Goal: Information Seeking & Learning: Learn about a topic

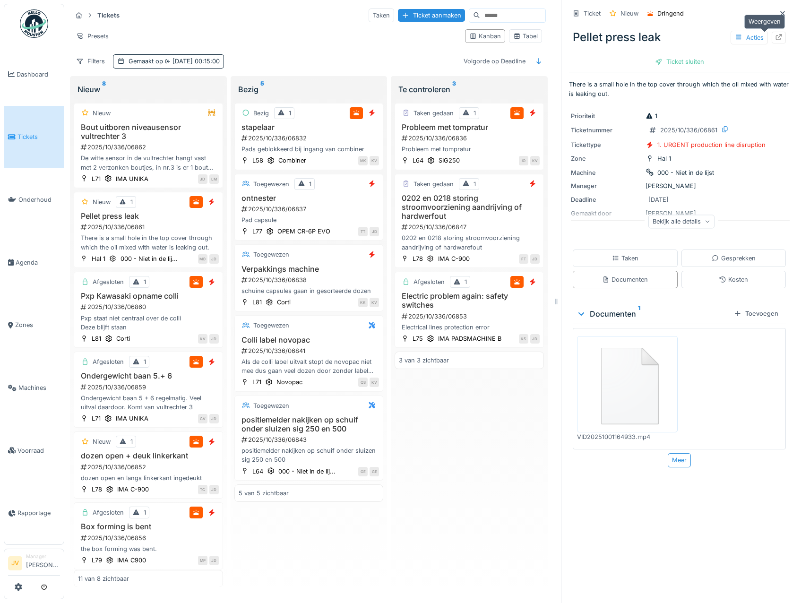
scroll to position [7, 0]
click at [781, 11] on icon at bounding box center [783, 13] width 5 height 5
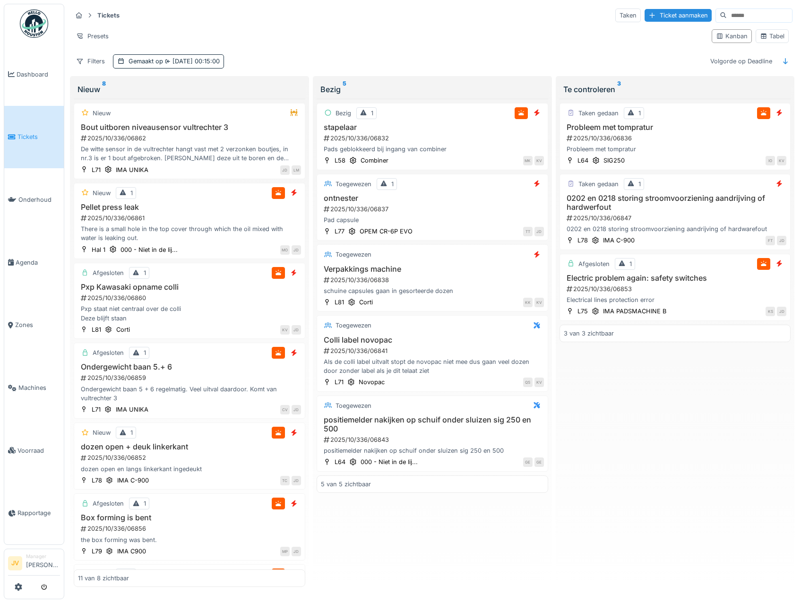
scroll to position [2, 0]
click at [766, 35] on div "Tabel" at bounding box center [772, 36] width 25 height 9
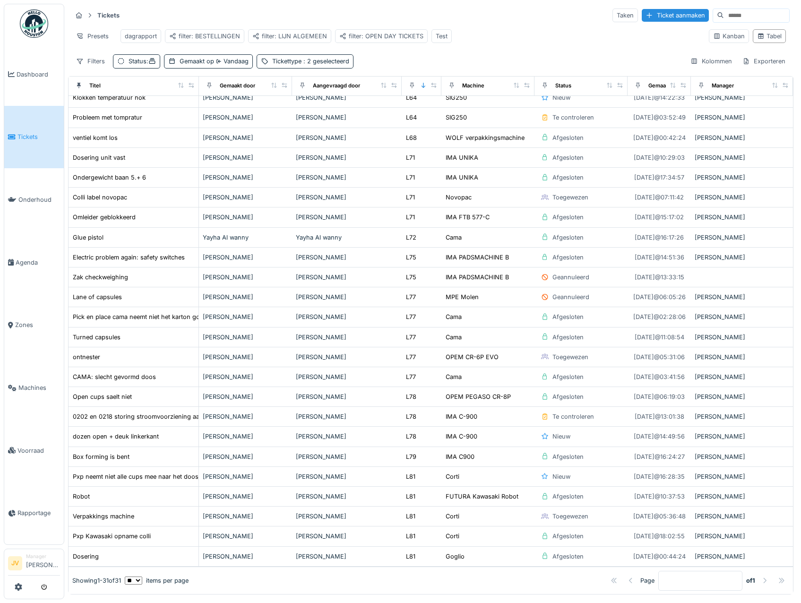
scroll to position [169, 0]
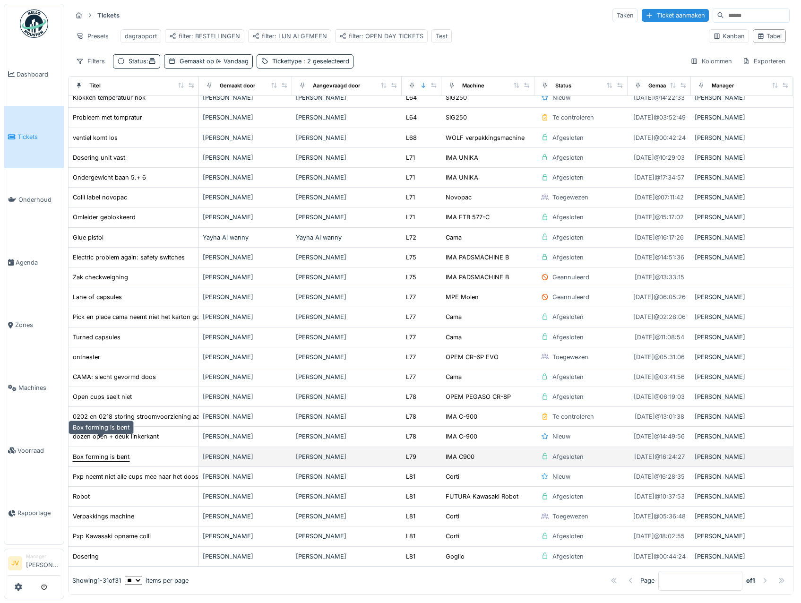
click at [113, 452] on div "Box forming is bent" at bounding box center [101, 456] width 57 height 9
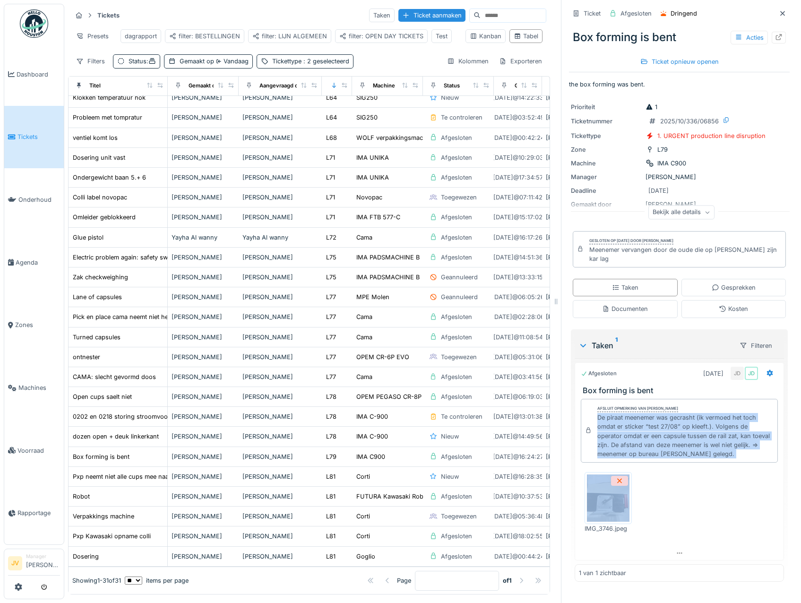
drag, startPoint x: 591, startPoint y: 404, endPoint x: 715, endPoint y: 453, distance: 133.5
click at [715, 453] on div "Afsluit opmerking van [PERSON_NAME] wit De piraat meenemer was gecrasht (ik ver…" at bounding box center [679, 470] width 209 height 151
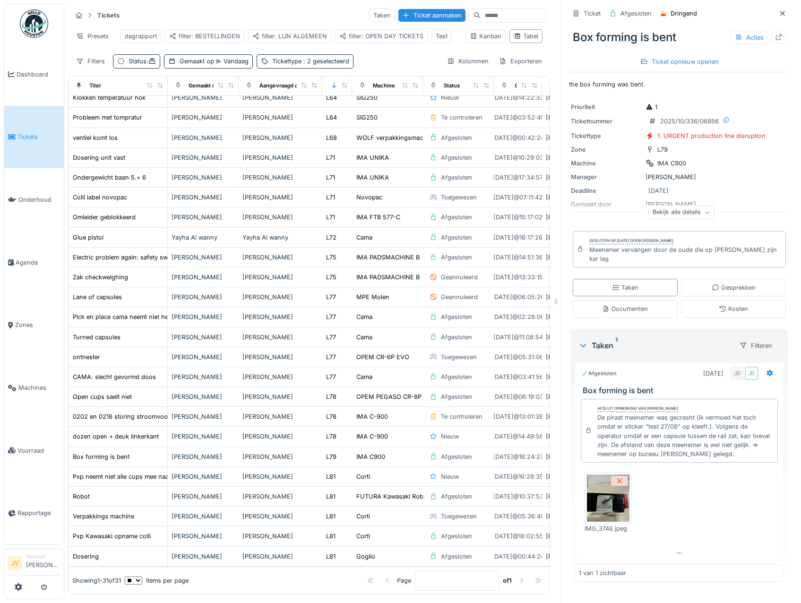
drag, startPoint x: 715, startPoint y: 453, endPoint x: 678, endPoint y: 468, distance: 39.2
click at [678, 468] on div "IMG_3746.jpeg" at bounding box center [679, 503] width 197 height 76
drag, startPoint x: 583, startPoint y: 252, endPoint x: 751, endPoint y: 254, distance: 167.9
click at [751, 254] on div "Gesloten op [DATE] door [PERSON_NAME] vervangen door de oude die op [PERSON_NAM…" at bounding box center [679, 249] width 213 height 37
copy div "Meenemer vervangen door de oude die op [PERSON_NAME] zijn kar lag"
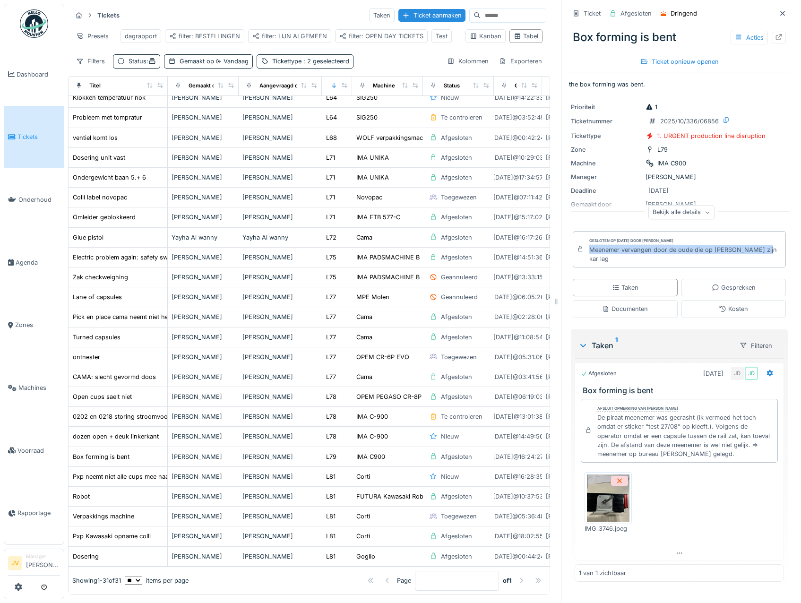
click at [596, 492] on img at bounding box center [608, 498] width 43 height 47
click at [779, 10] on icon at bounding box center [783, 13] width 8 height 6
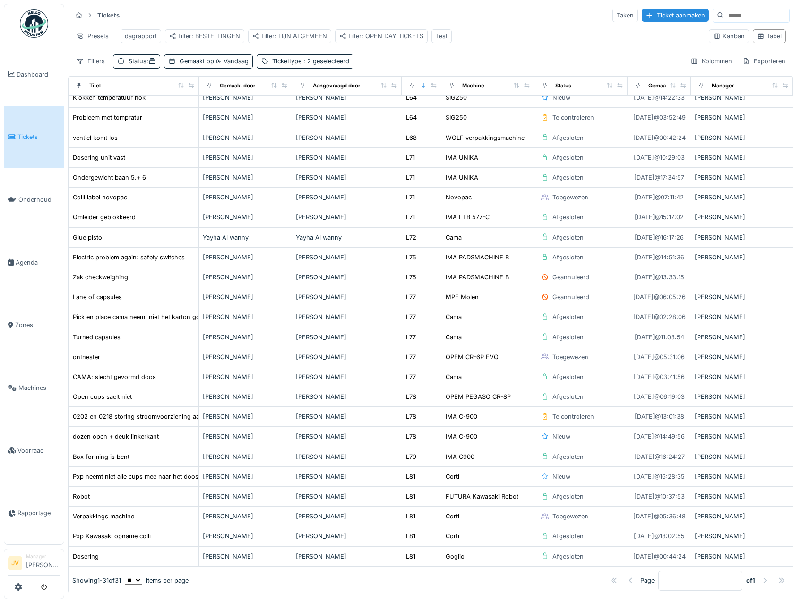
scroll to position [169, 0]
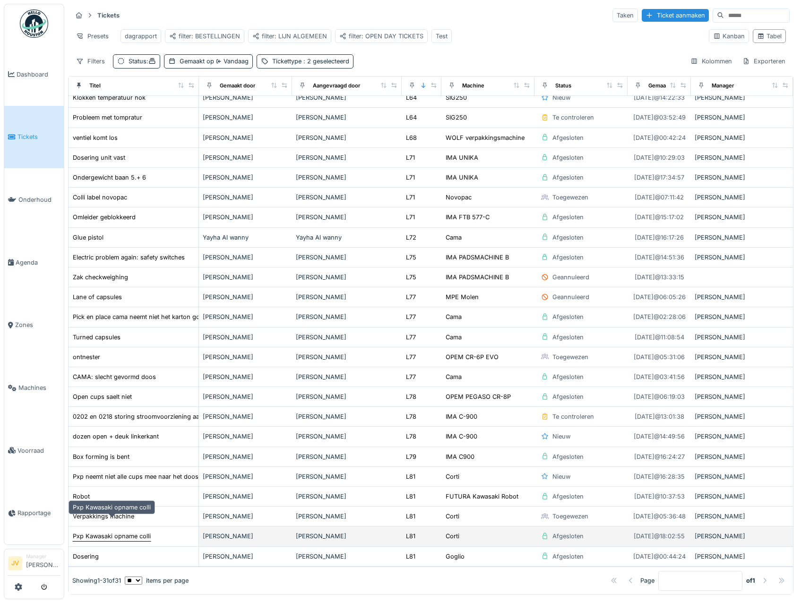
click at [88, 532] on div "Pxp Kawasaki opname colli" at bounding box center [112, 536] width 78 height 9
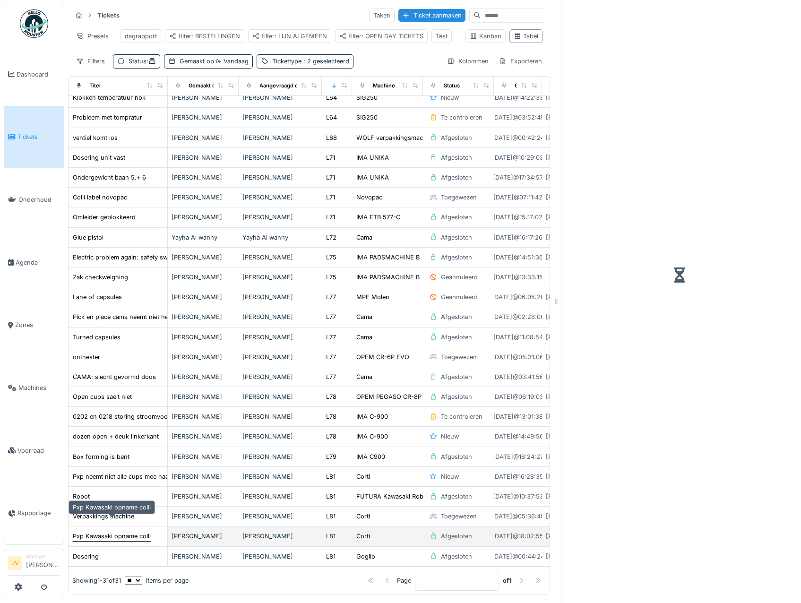
scroll to position [182, 0]
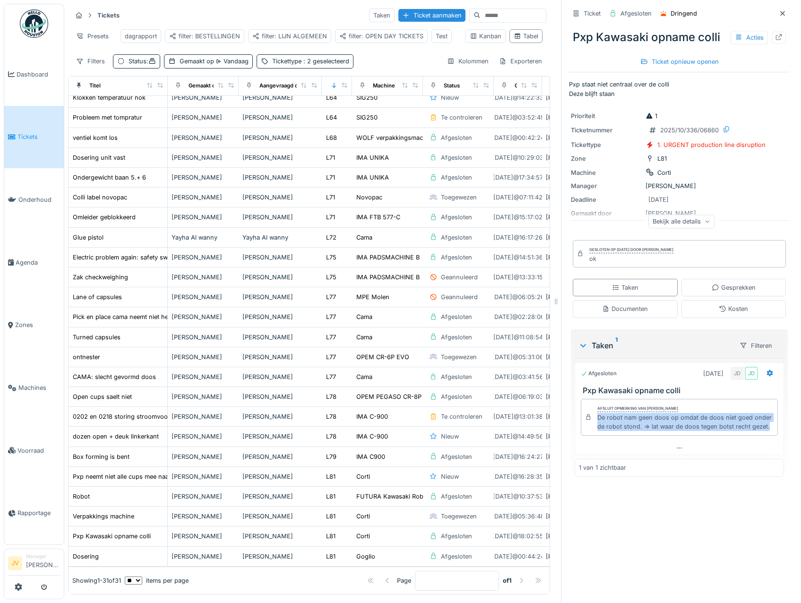
drag, startPoint x: 590, startPoint y: 411, endPoint x: 626, endPoint y: 434, distance: 42.8
click at [626, 434] on div "Afsluit opmerking van [PERSON_NAME] De wit De robot nam geen doos op omdat de d…" at bounding box center [679, 417] width 197 height 37
copy div "De robot nam geen doos op omdat de doos niet goed onder de robot stond. => lat …"
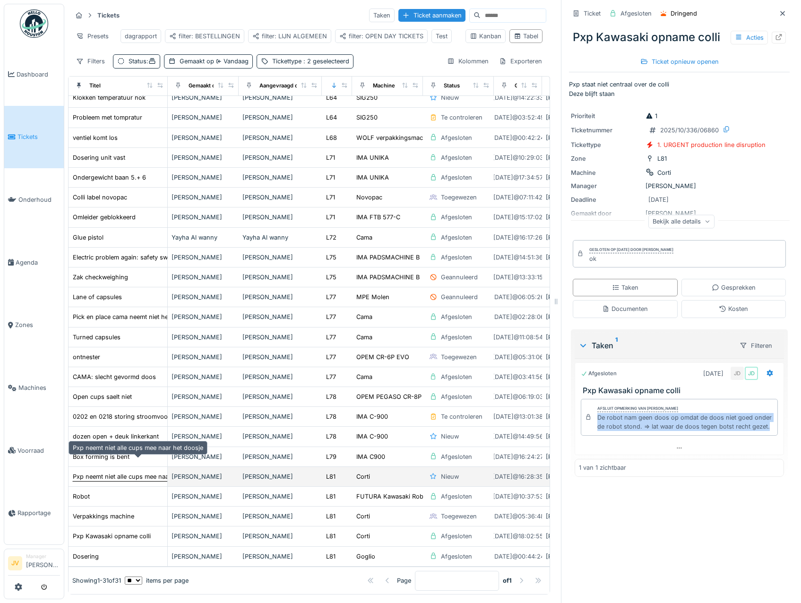
click at [143, 472] on div "Pxp neemt niet alle cups mee naar het doosje" at bounding box center [138, 476] width 130 height 9
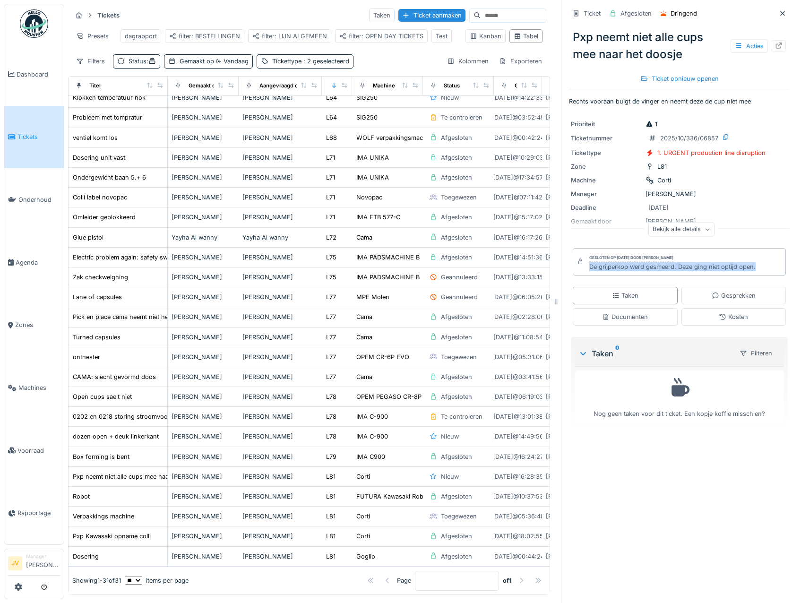
drag, startPoint x: 581, startPoint y: 260, endPoint x: 750, endPoint y: 260, distance: 168.8
click at [750, 260] on div "Gesloten op [DATE] door [PERSON_NAME] werd gesmeerd. Deze ging niet optijd open." at bounding box center [679, 261] width 213 height 27
copy div "De grijperkop werd gesmeerd. Deze ging niet optijd open."
click at [779, 10] on icon at bounding box center [783, 13] width 8 height 6
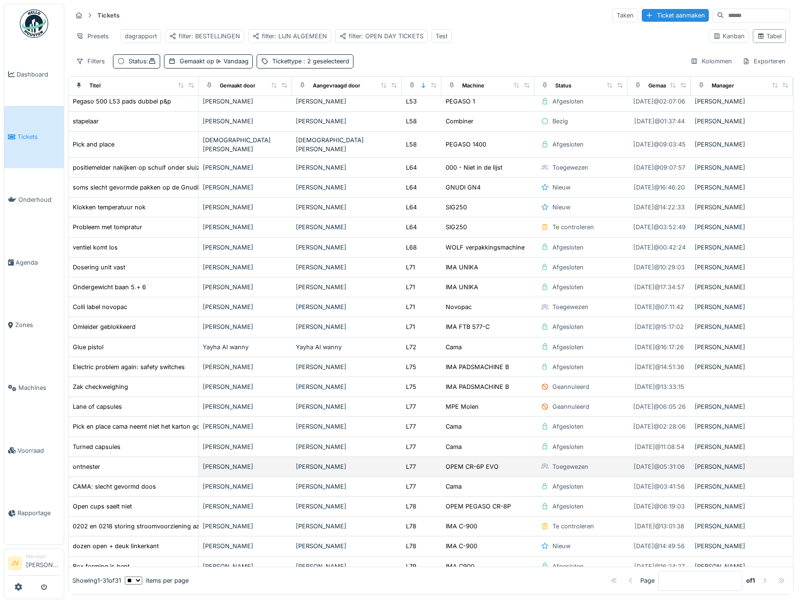
scroll to position [28, 0]
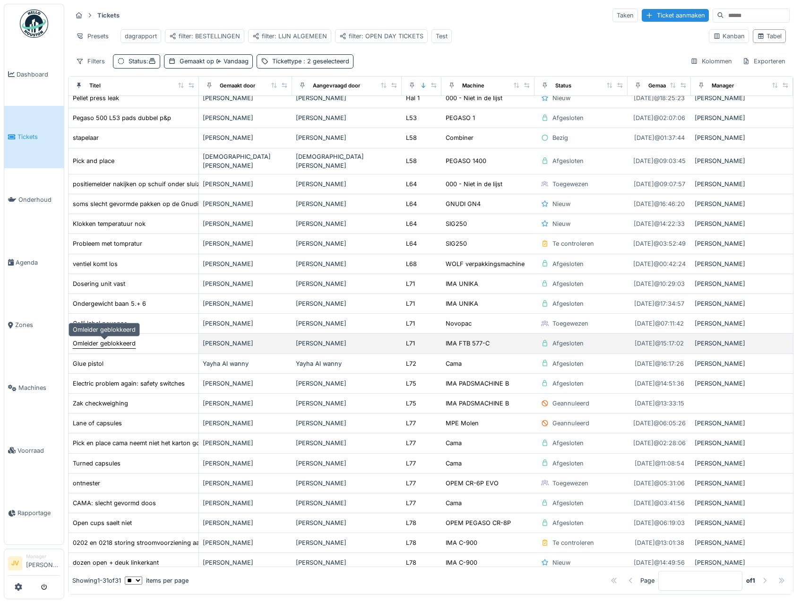
click at [122, 345] on div "Omleider geblokkeerd" at bounding box center [104, 343] width 63 height 9
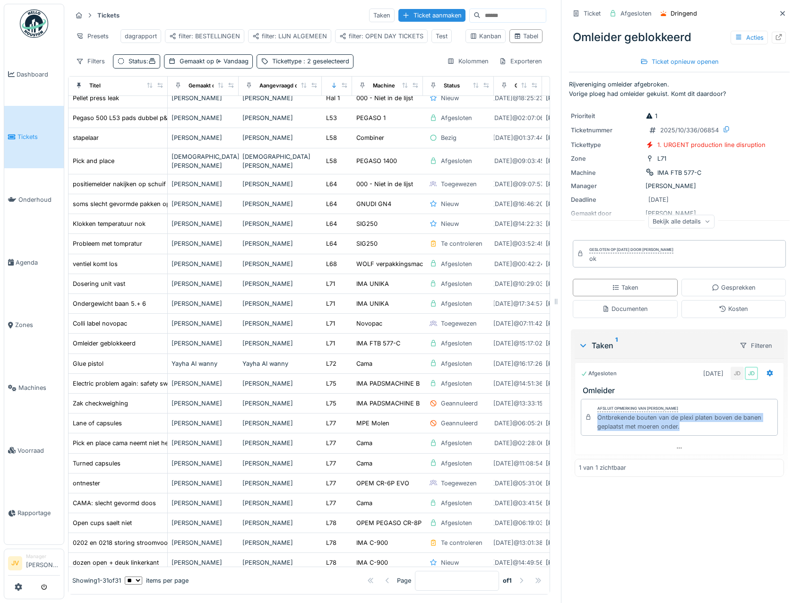
drag, startPoint x: 589, startPoint y: 416, endPoint x: 676, endPoint y: 431, distance: 88.3
click at [676, 431] on div "Afsluit opmerking van [PERSON_NAME] Ontbrekende bouten van de plexi platen bove…" at bounding box center [679, 417] width 197 height 37
copy div "Ontbrekende bouten van de plexi platen boven de banen geplaatst met moeren onde…"
click at [781, 11] on icon at bounding box center [783, 13] width 5 height 5
